Goal: Task Accomplishment & Management: Manage account settings

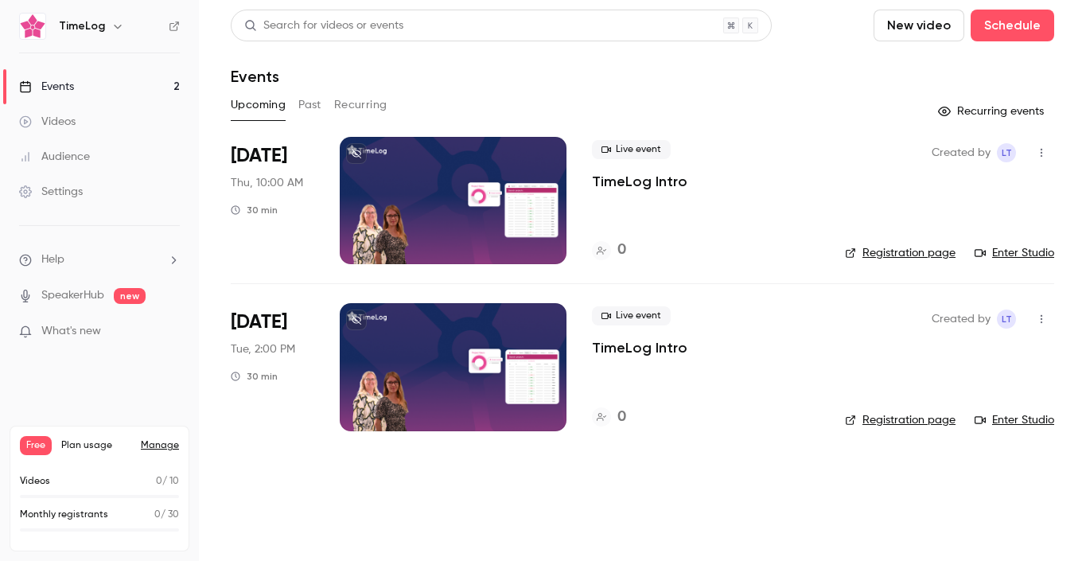
click at [82, 193] on div "Settings" at bounding box center [51, 192] width 64 height 16
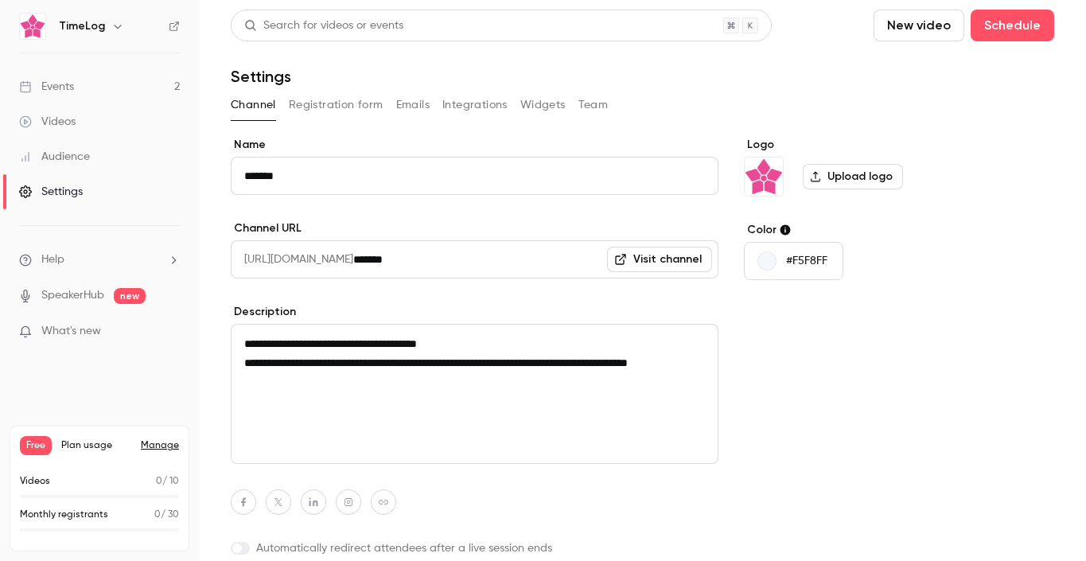
click at [162, 259] on li "Help" at bounding box center [99, 259] width 161 height 17
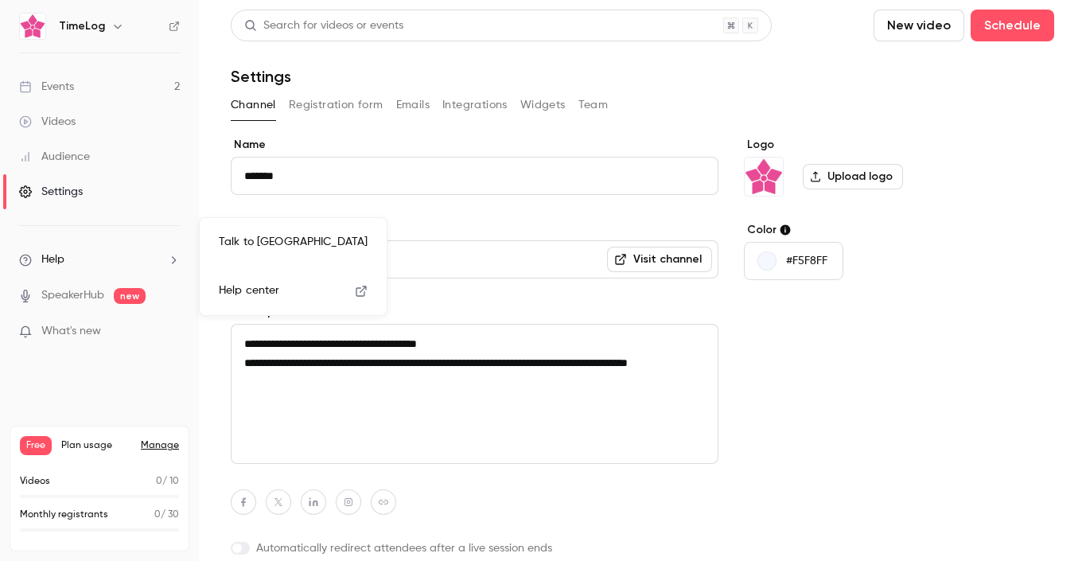
click at [162, 259] on div at bounding box center [543, 280] width 1086 height 561
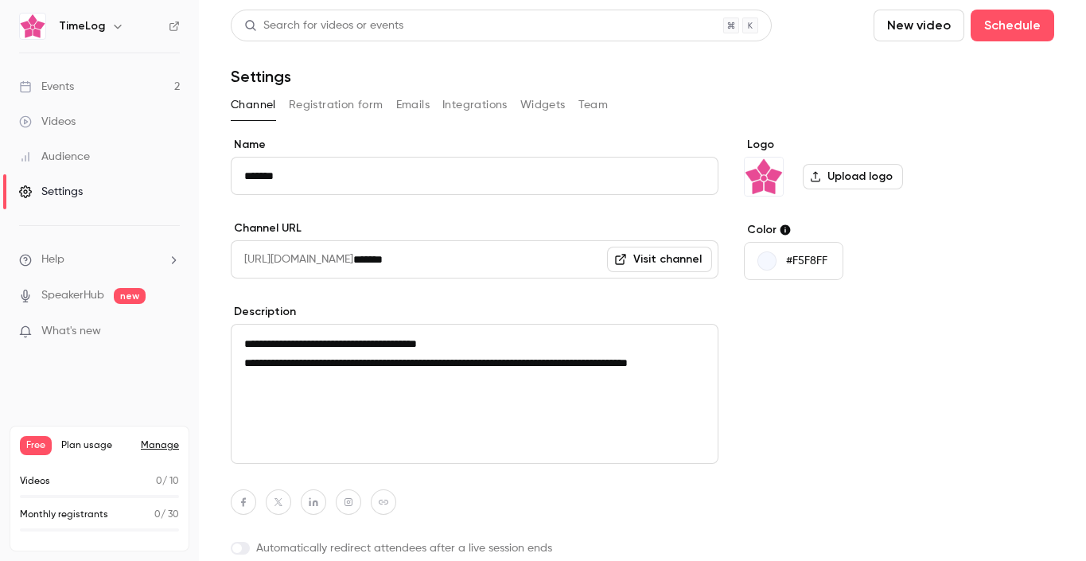
click at [31, 178] on link "Settings" at bounding box center [99, 191] width 199 height 35
click at [335, 107] on button "Registration form" at bounding box center [336, 104] width 95 height 25
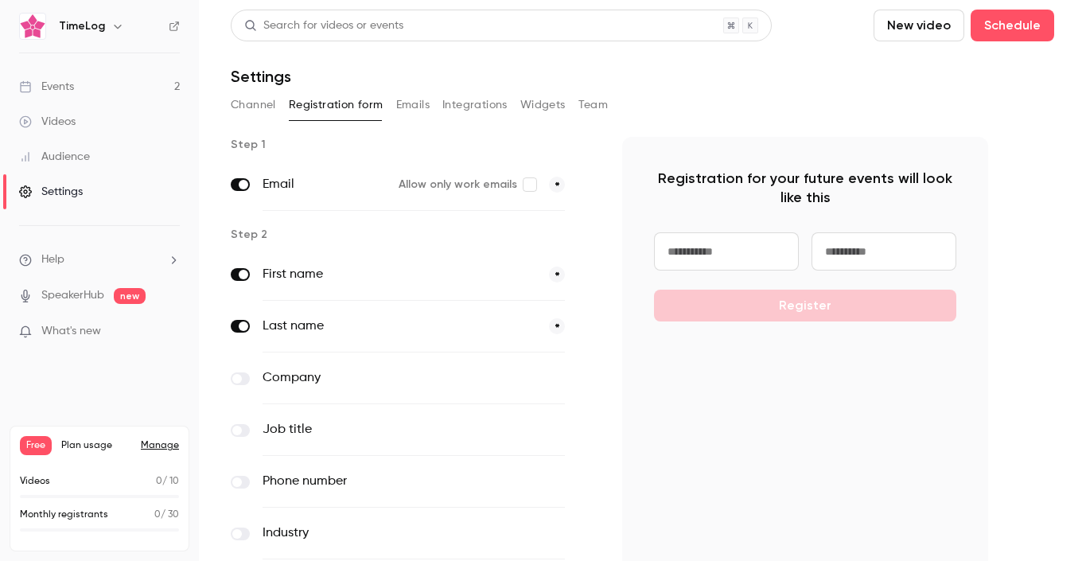
click at [413, 99] on button "Emails" at bounding box center [412, 104] width 33 height 25
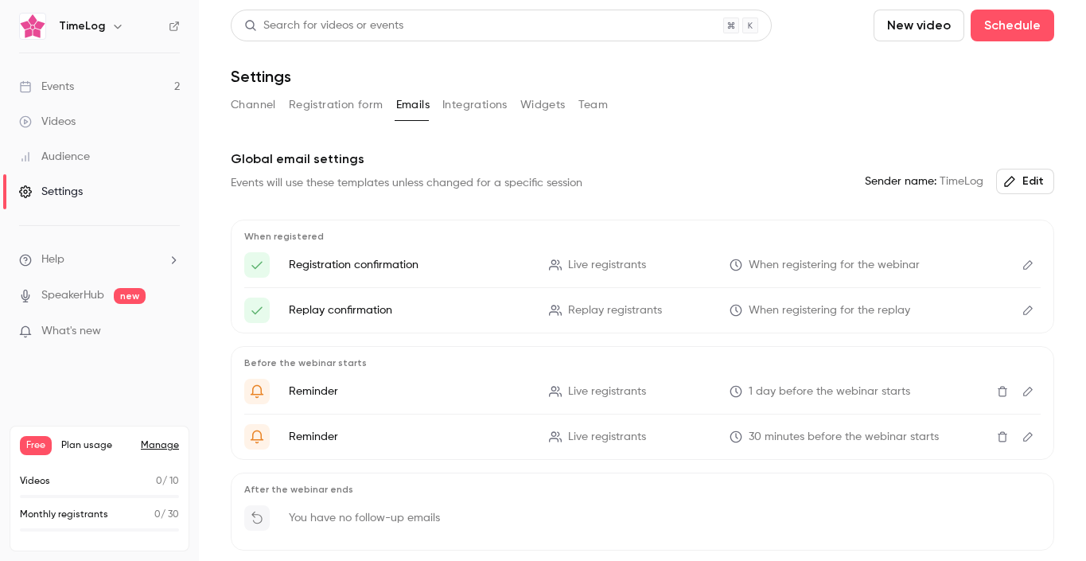
click at [582, 114] on button "Team" at bounding box center [593, 104] width 30 height 25
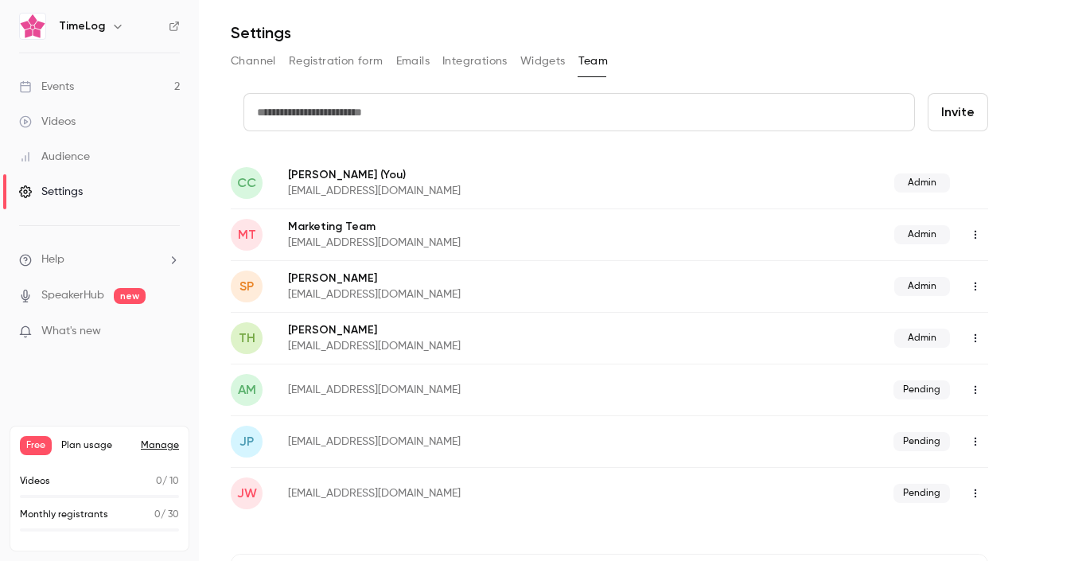
scroll to position [45, 0]
